Goal: Information Seeking & Learning: Learn about a topic

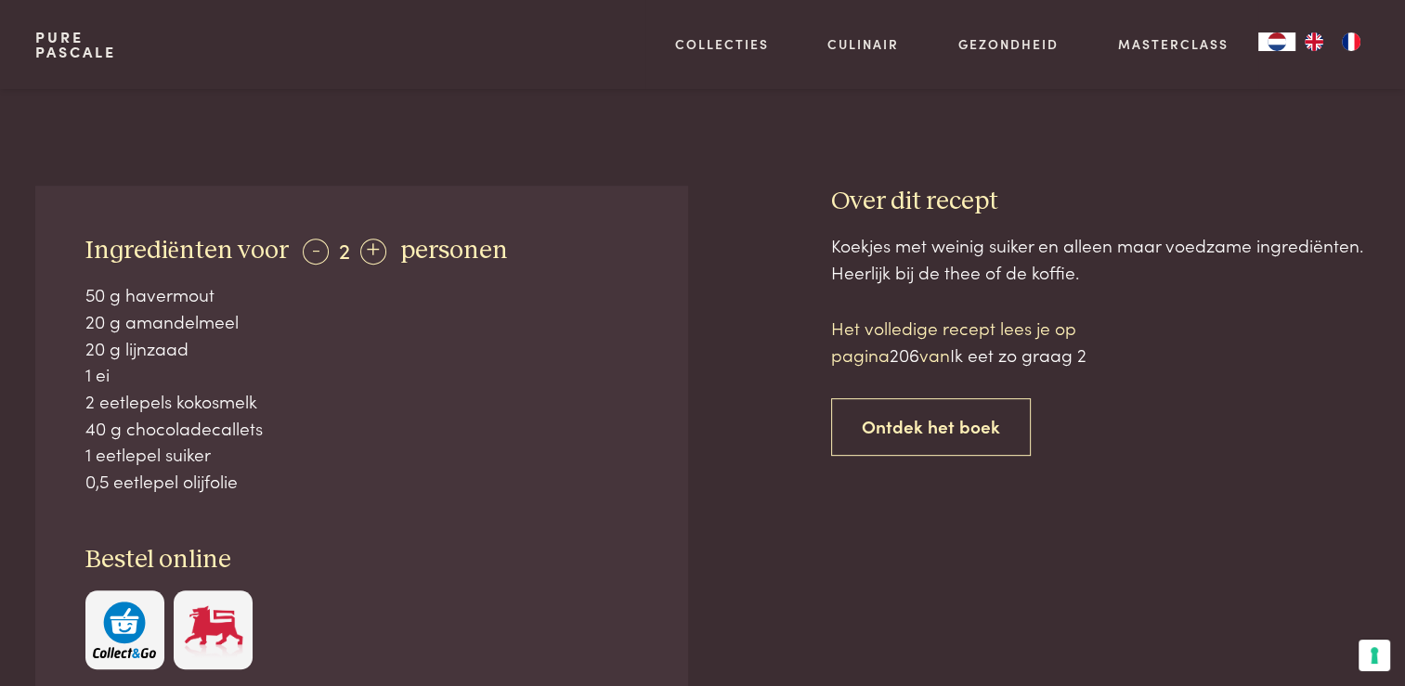
scroll to position [660, 0]
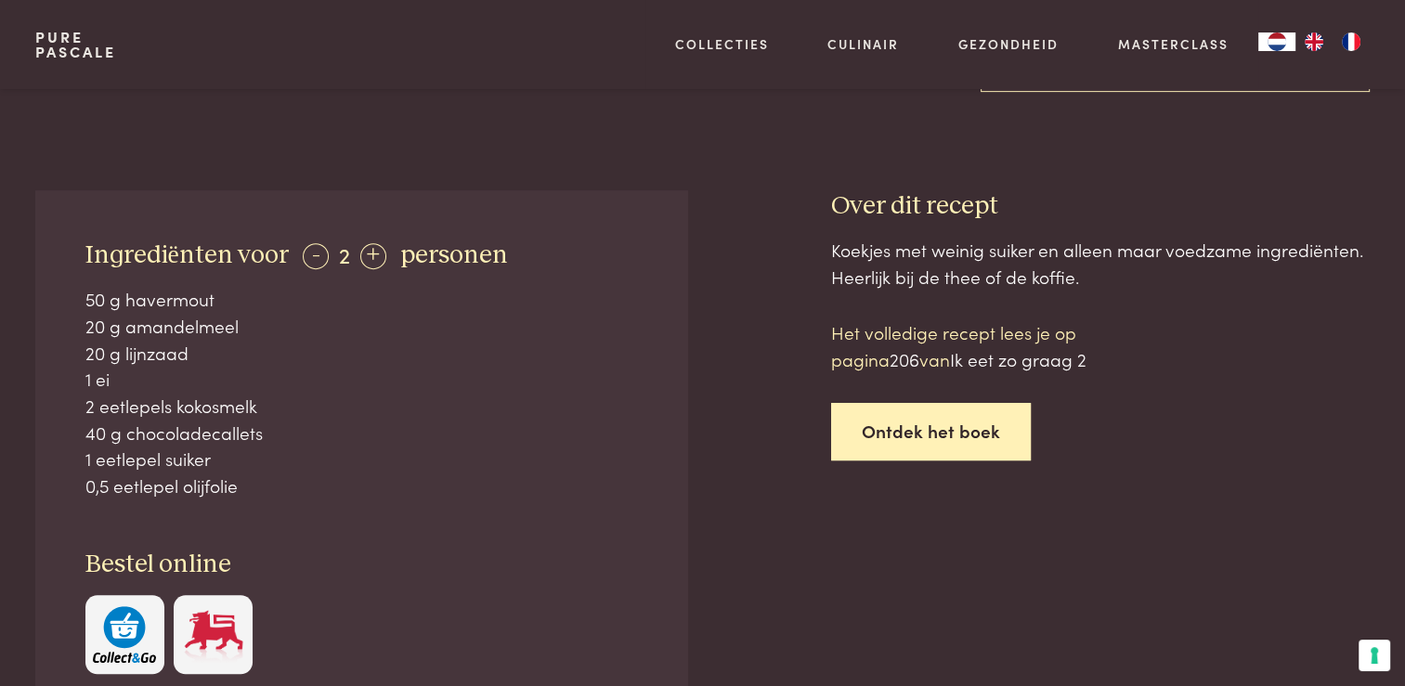
click at [944, 427] on link "Ontdek het boek" at bounding box center [931, 432] width 200 height 59
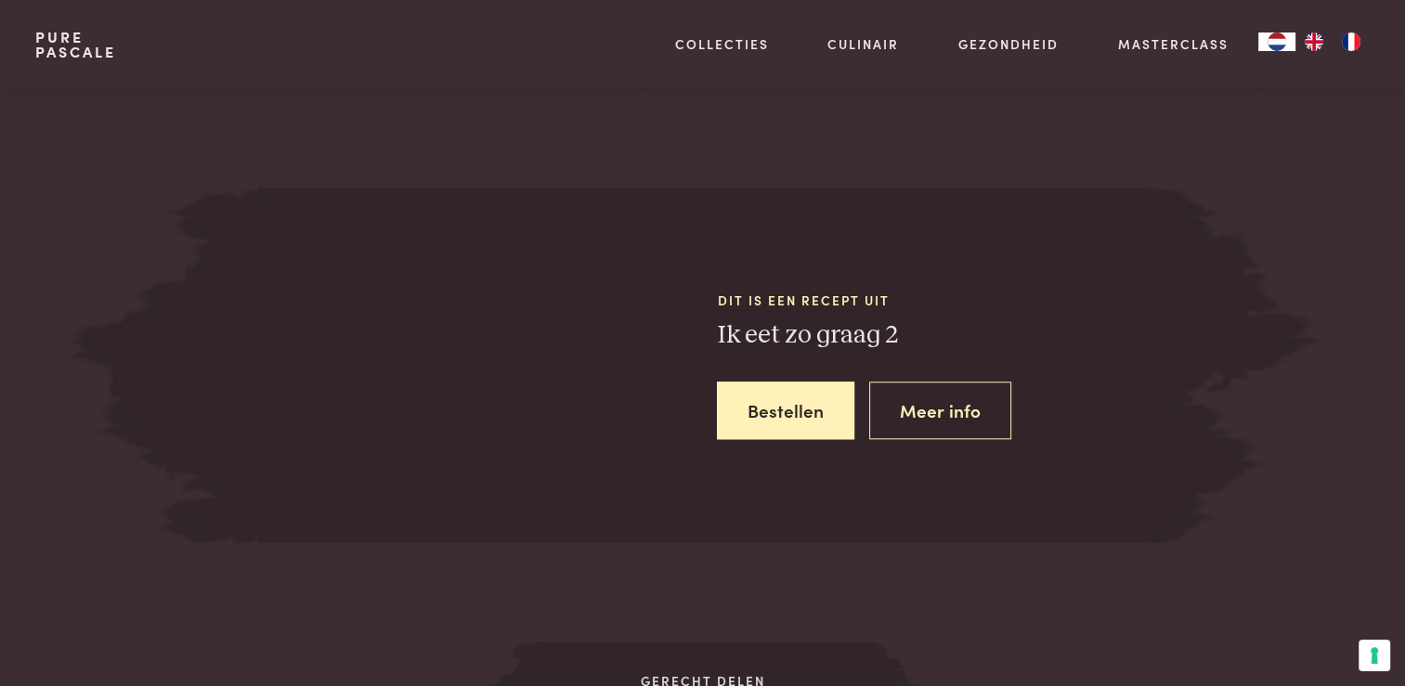
scroll to position [1705, 0]
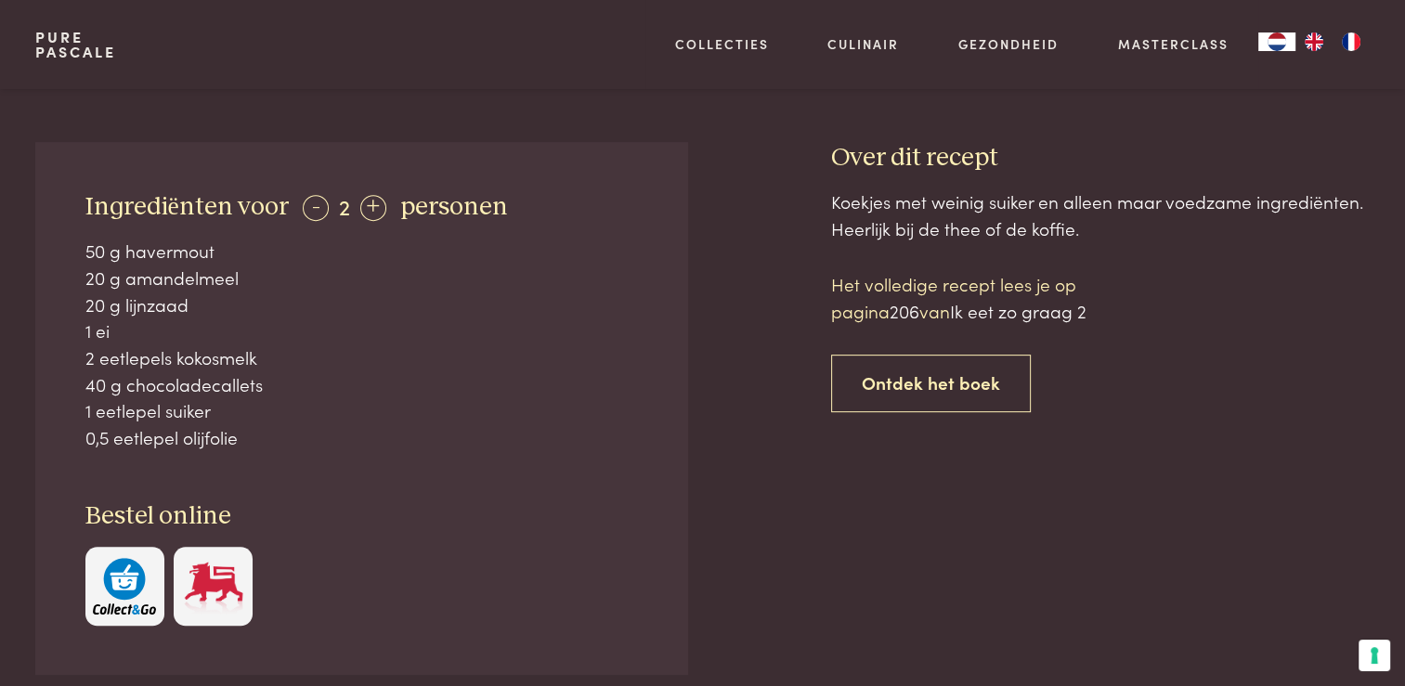
scroll to position [713, 0]
